Goal: Communication & Community: Participate in discussion

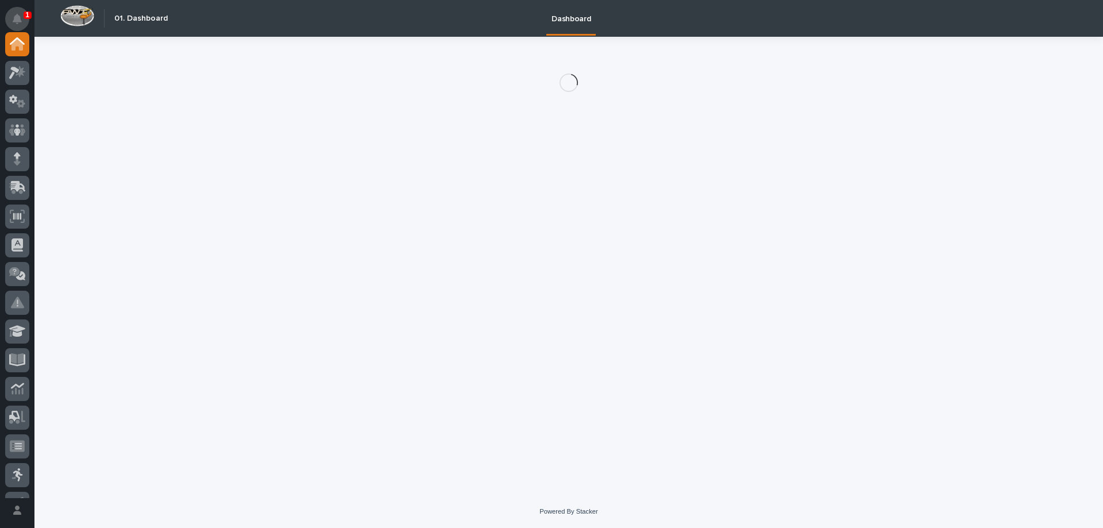
click at [17, 16] on icon "Notifications" at bounding box center [17, 19] width 9 height 10
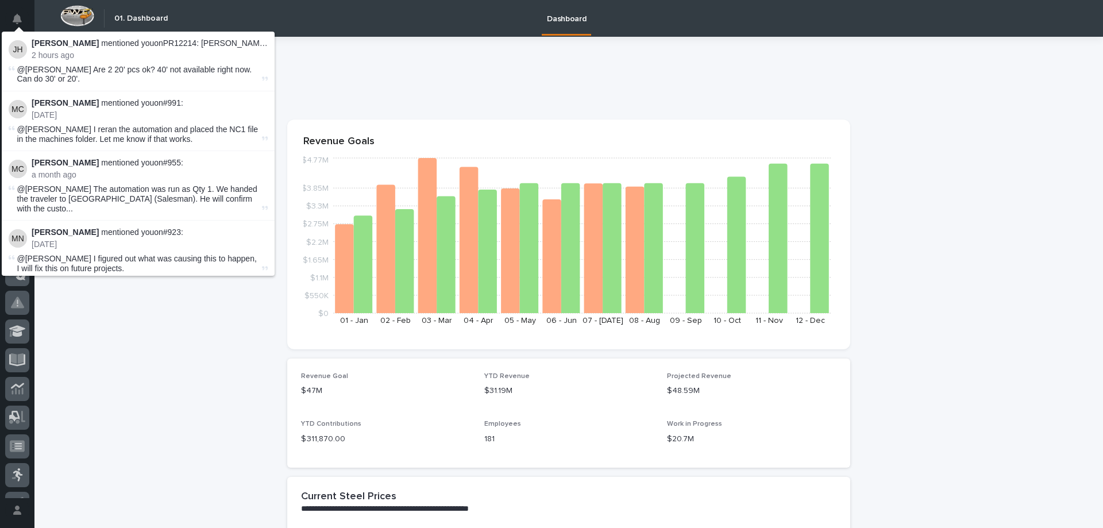
click at [72, 65] on span "@Nate Overmyer Are 2 20' pcs ok? 40' not available right now. Can do 30' or 20'." at bounding box center [134, 74] width 235 height 19
drag, startPoint x: 52, startPoint y: 64, endPoint x: 23, endPoint y: 63, distance: 28.7
click at [51, 65] on span "@Nate Overmyer Are 2 20' pcs ok? 40' not available right now. Can do 30' or 20'." at bounding box center [134, 74] width 235 height 19
click at [21, 49] on img at bounding box center [18, 49] width 18 height 18
click at [40, 60] on p "2 hours ago" at bounding box center [150, 56] width 236 height 10
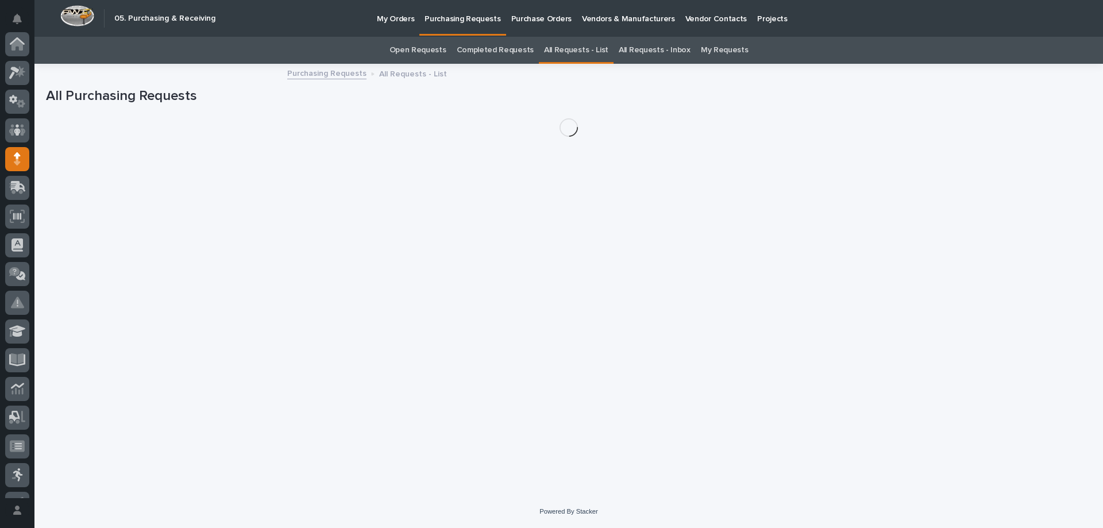
scroll to position [115, 0]
click at [708, 46] on link "My Requests" at bounding box center [725, 50] width 48 height 27
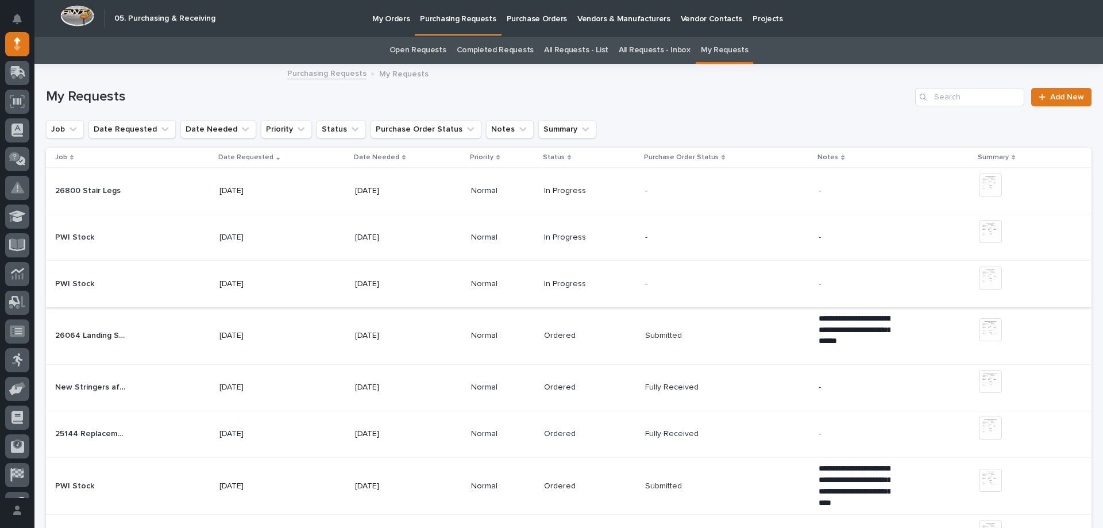
click at [983, 273] on img at bounding box center [990, 278] width 23 height 23
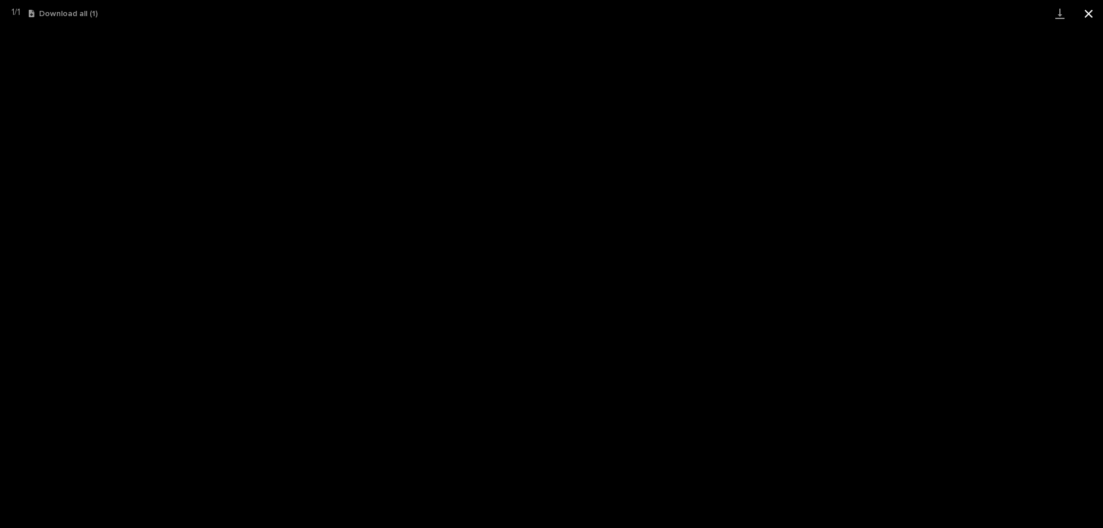
click at [1097, 8] on button "Close gallery" at bounding box center [1088, 13] width 29 height 27
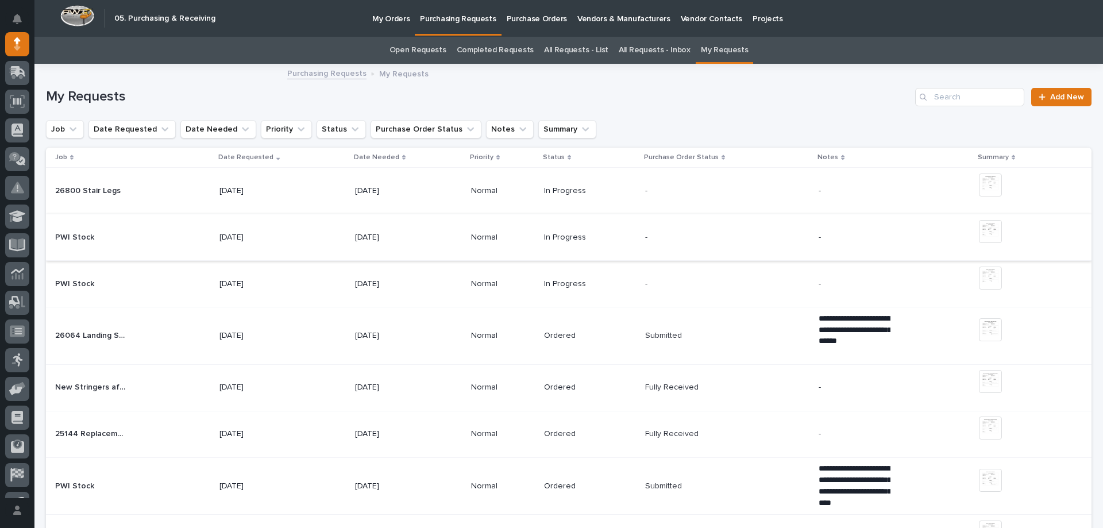
click at [979, 229] on img at bounding box center [990, 231] width 23 height 23
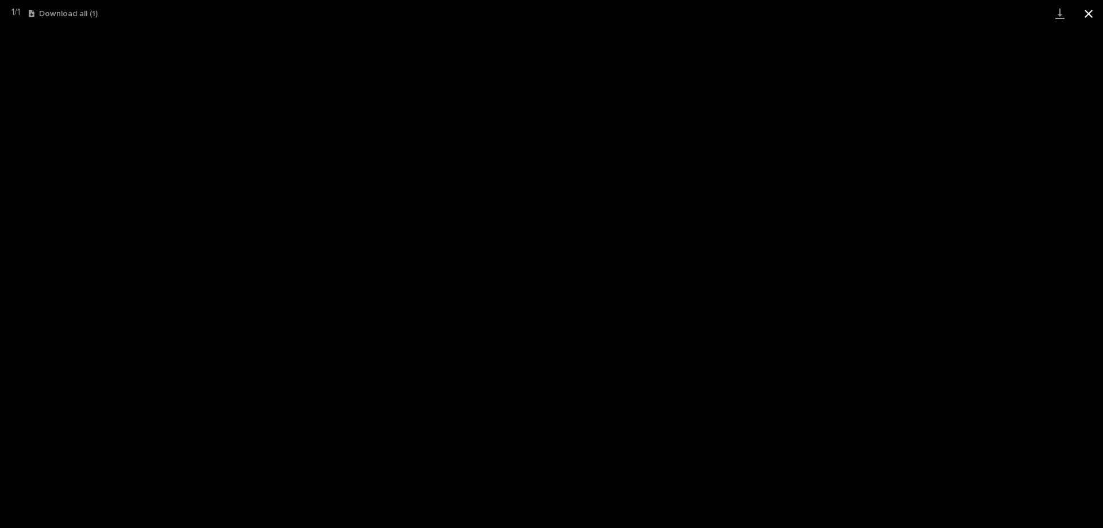
click at [1086, 10] on button "Close gallery" at bounding box center [1088, 13] width 29 height 27
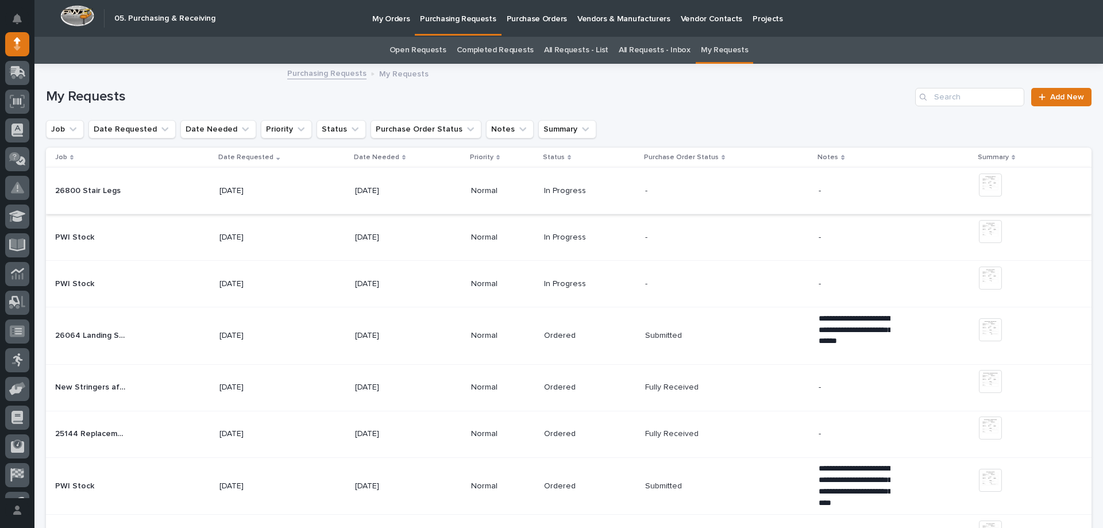
click at [981, 183] on img at bounding box center [990, 184] width 23 height 23
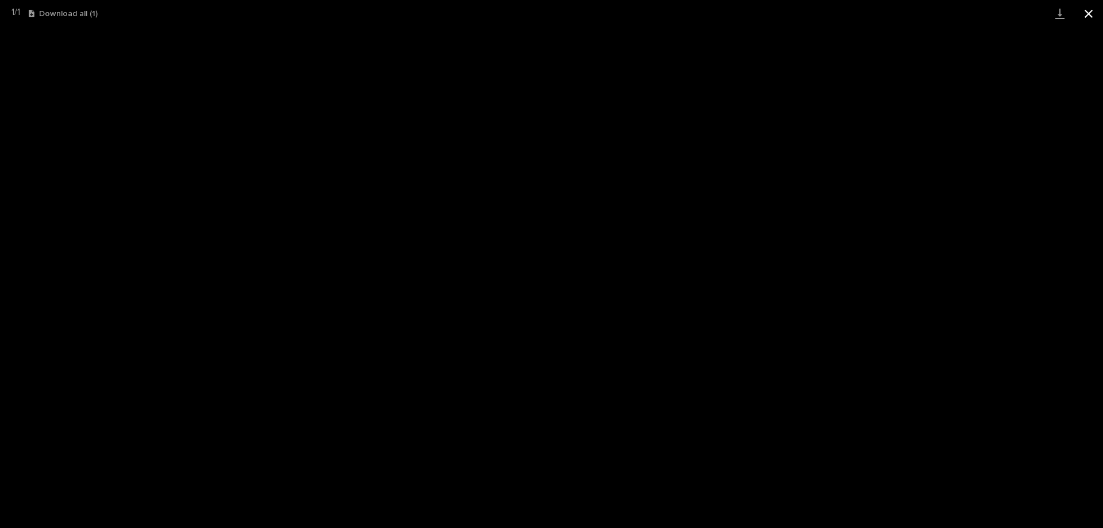
click at [1085, 14] on button "Close gallery" at bounding box center [1088, 13] width 29 height 27
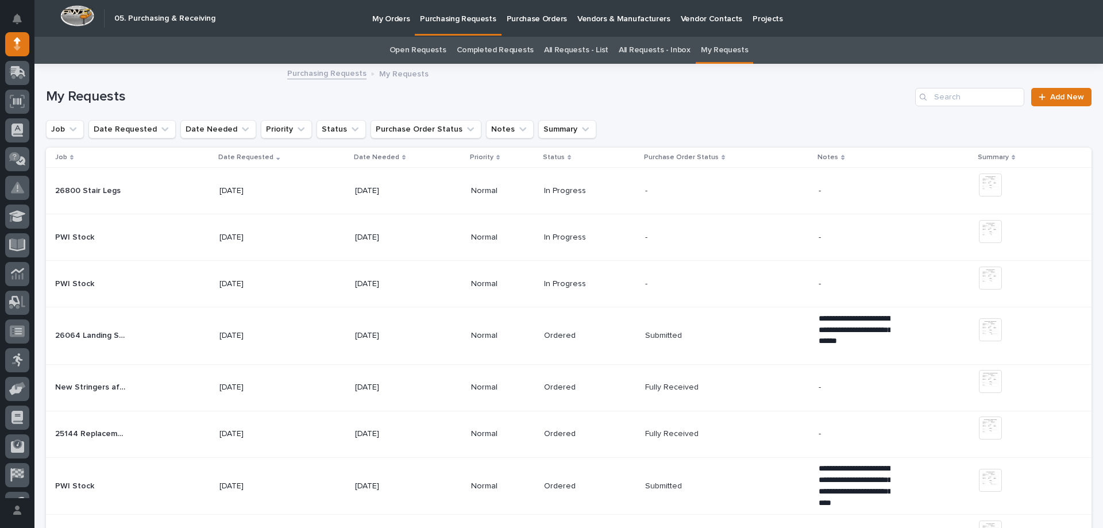
click at [252, 192] on p "[DATE]" at bounding box center [255, 191] width 72 height 10
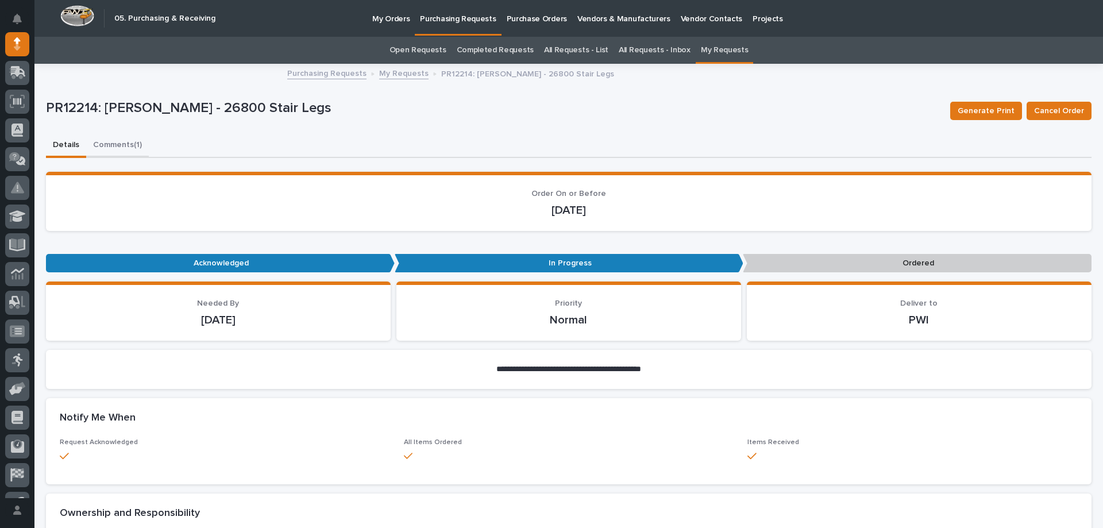
click at [125, 143] on button "Comments (1)" at bounding box center [117, 146] width 63 height 24
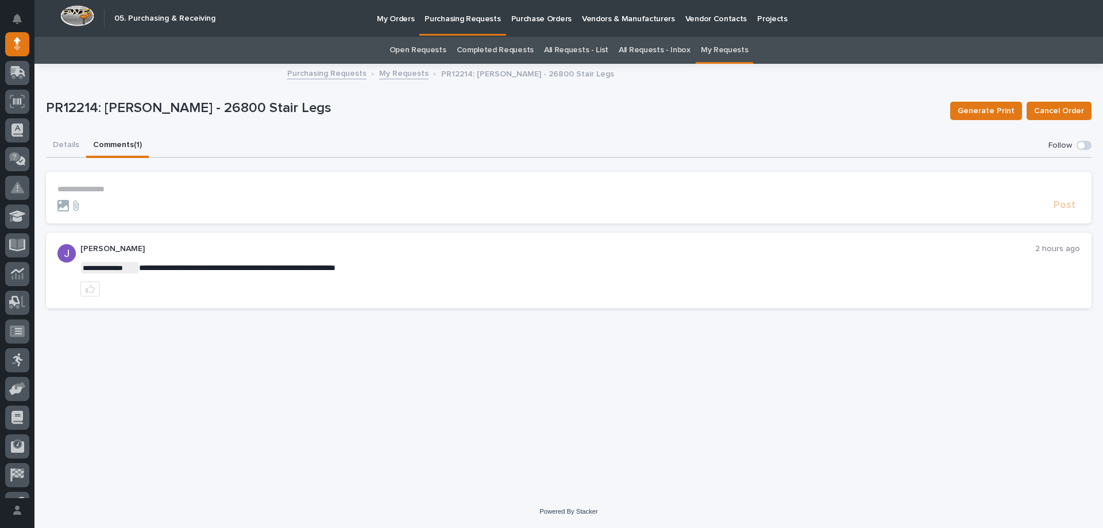
click at [206, 190] on p "**********" at bounding box center [568, 189] width 1022 height 10
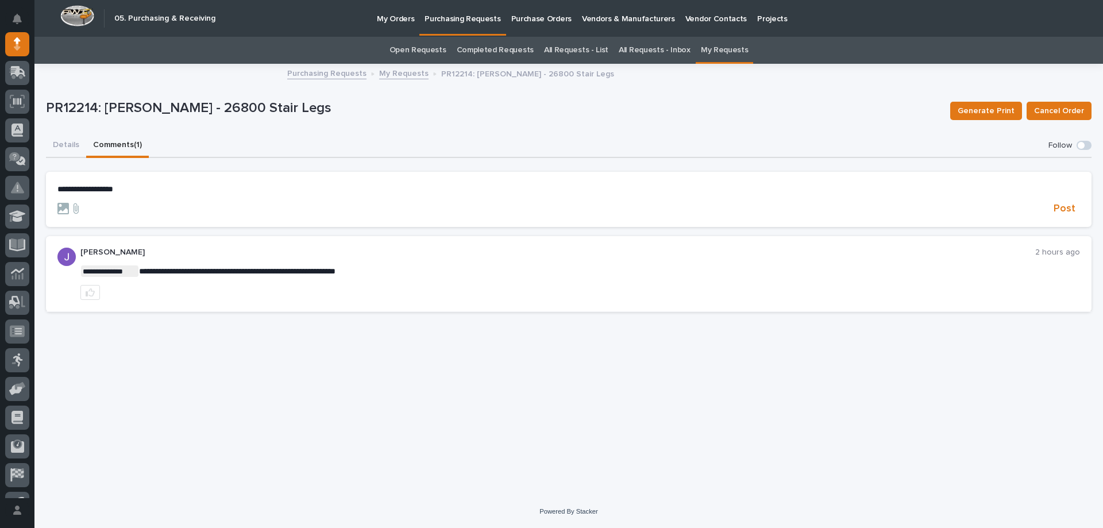
click at [59, 186] on span "**********" at bounding box center [85, 189] width 56 height 8
click at [115, 196] on form "**********" at bounding box center [568, 199] width 1022 height 31
click at [114, 201] on button "[PERSON_NAME]" at bounding box center [93, 205] width 68 height 11
click at [1064, 213] on span "Post" at bounding box center [1064, 210] width 22 height 13
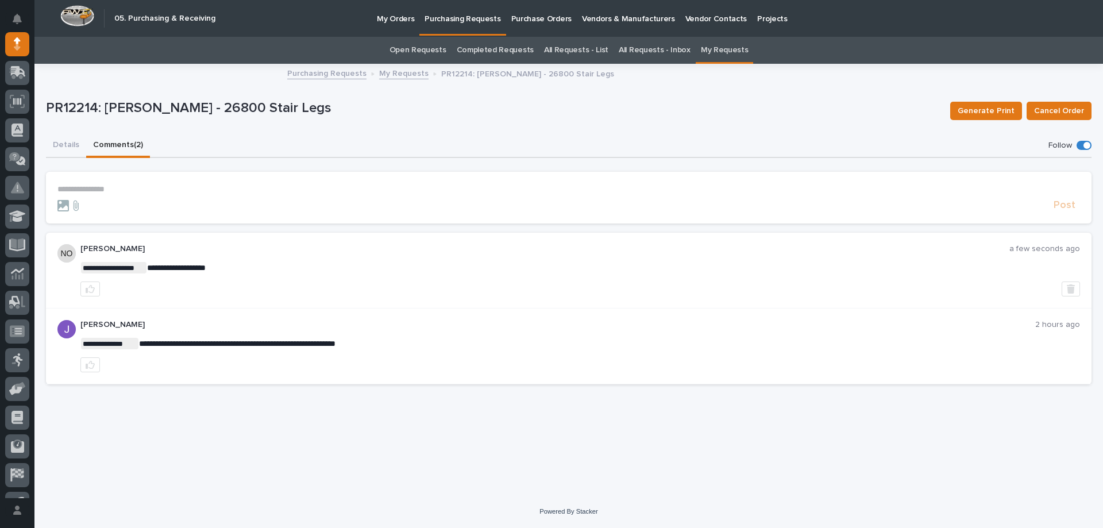
click at [75, 143] on button "Details" at bounding box center [66, 146] width 40 height 24
